Goal: Transaction & Acquisition: Purchase product/service

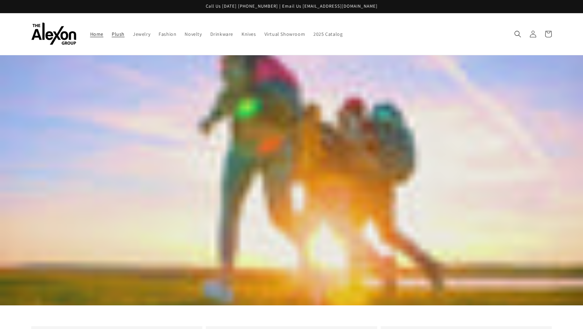
click at [112, 31] on span "Plush" at bounding box center [118, 34] width 13 height 6
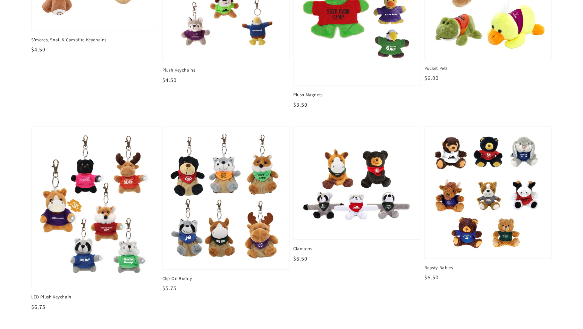
scroll to position [152, 0]
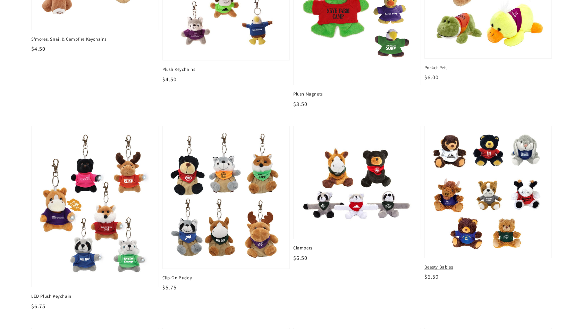
click at [489, 227] on img at bounding box center [488, 192] width 116 height 122
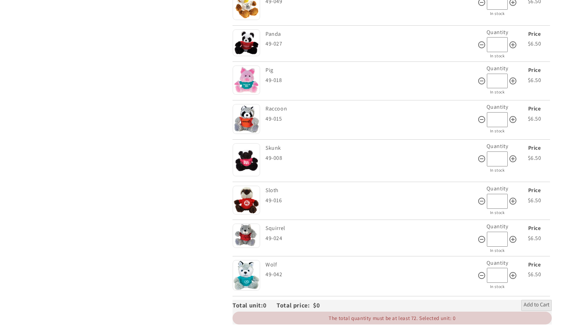
scroll to position [1273, 0]
click at [294, 269] on div "49-042" at bounding box center [372, 274] width 212 height 10
click at [378, 265] on div "Style Wolf 49-042" at bounding box center [372, 275] width 212 height 36
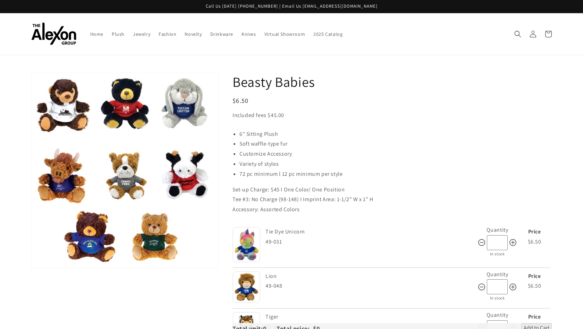
scroll to position [0, 0]
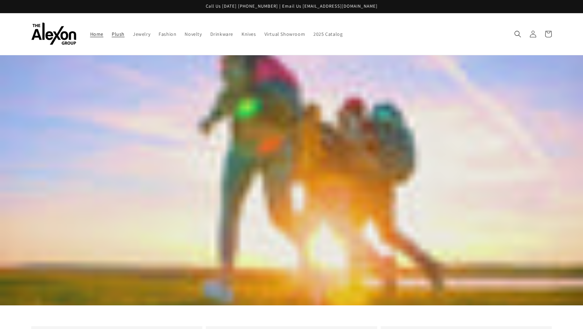
click at [112, 32] on span "Plush" at bounding box center [118, 34] width 13 height 6
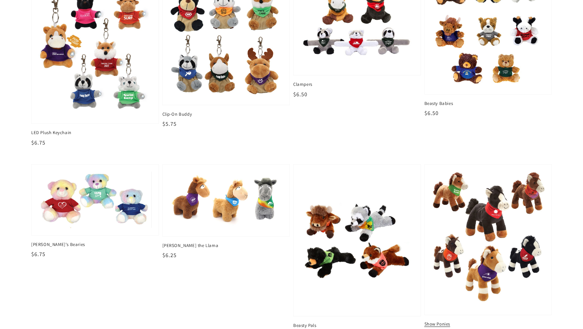
scroll to position [318, 0]
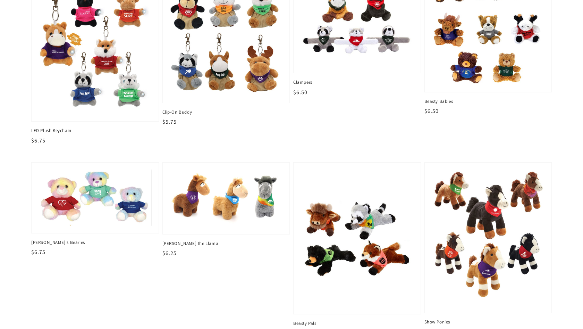
click at [435, 107] on span "$6.50" at bounding box center [432, 110] width 14 height 7
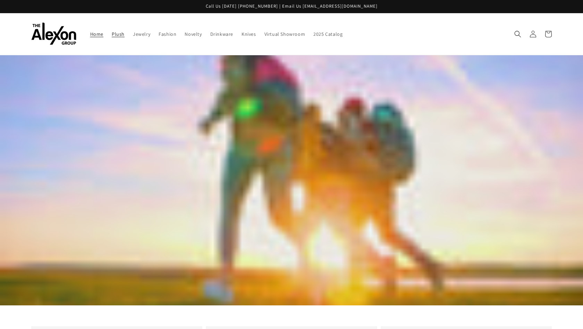
click at [112, 31] on span "Plush" at bounding box center [118, 34] width 13 height 6
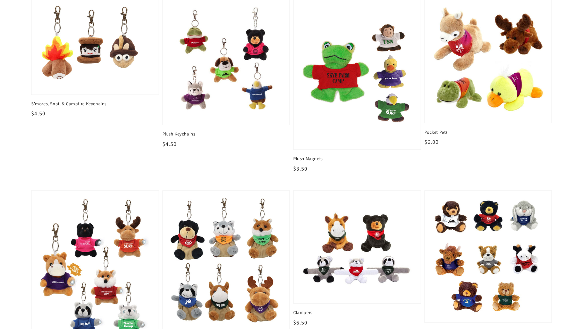
scroll to position [93, 0]
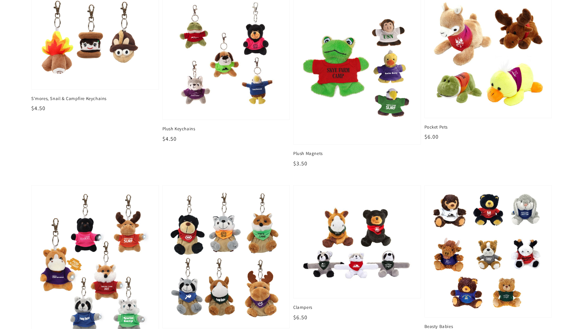
click at [456, 220] on img at bounding box center [488, 251] width 116 height 122
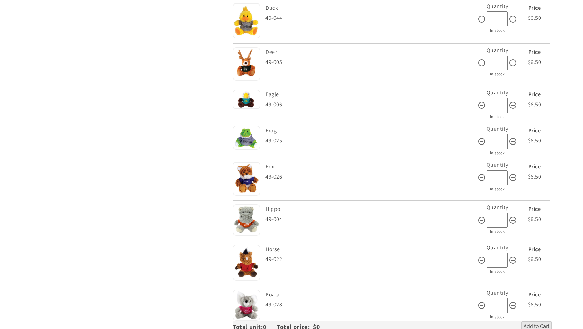
scroll to position [768, 0]
